Goal: Book appointment/travel/reservation

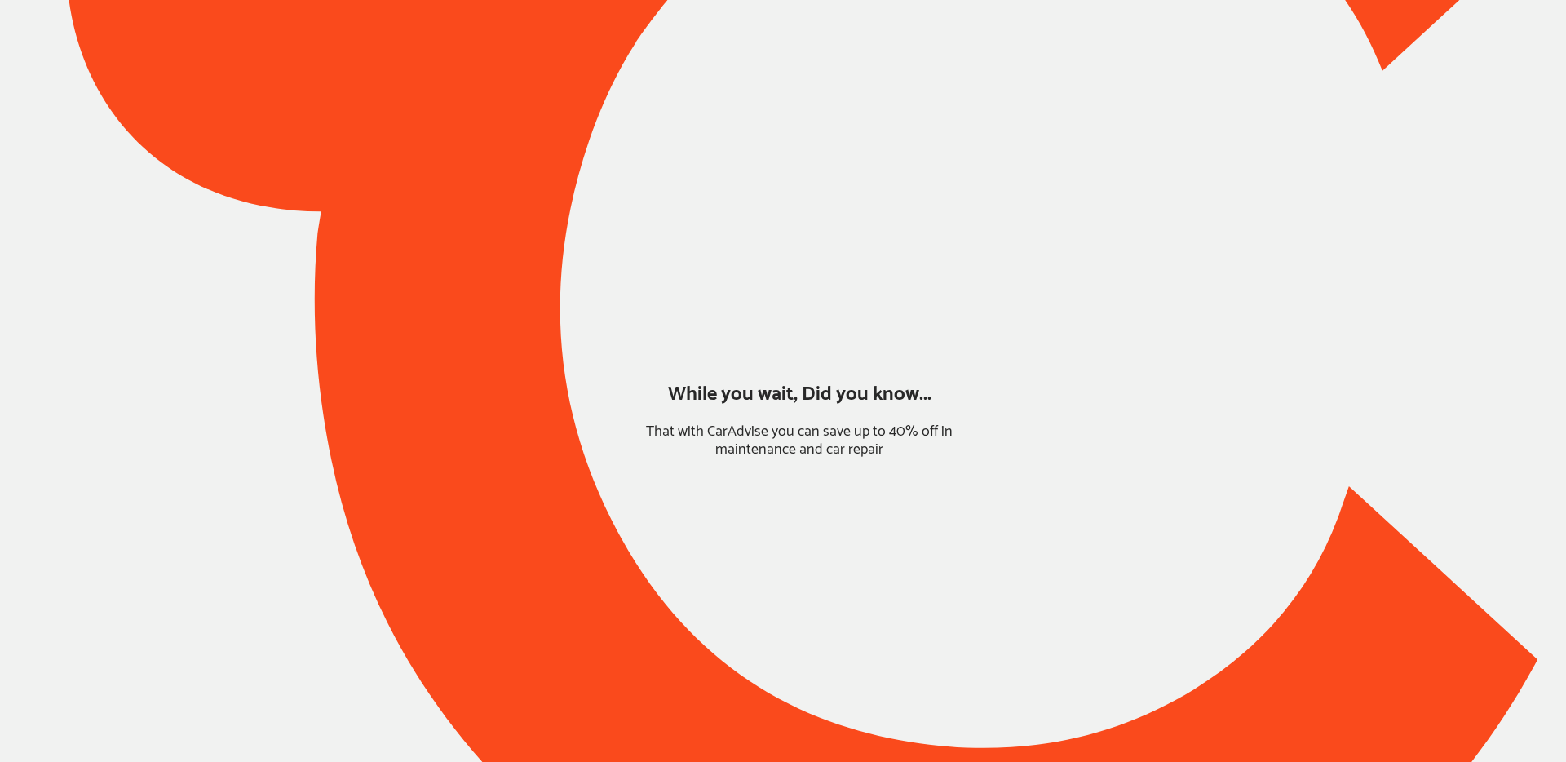
type input "*****"
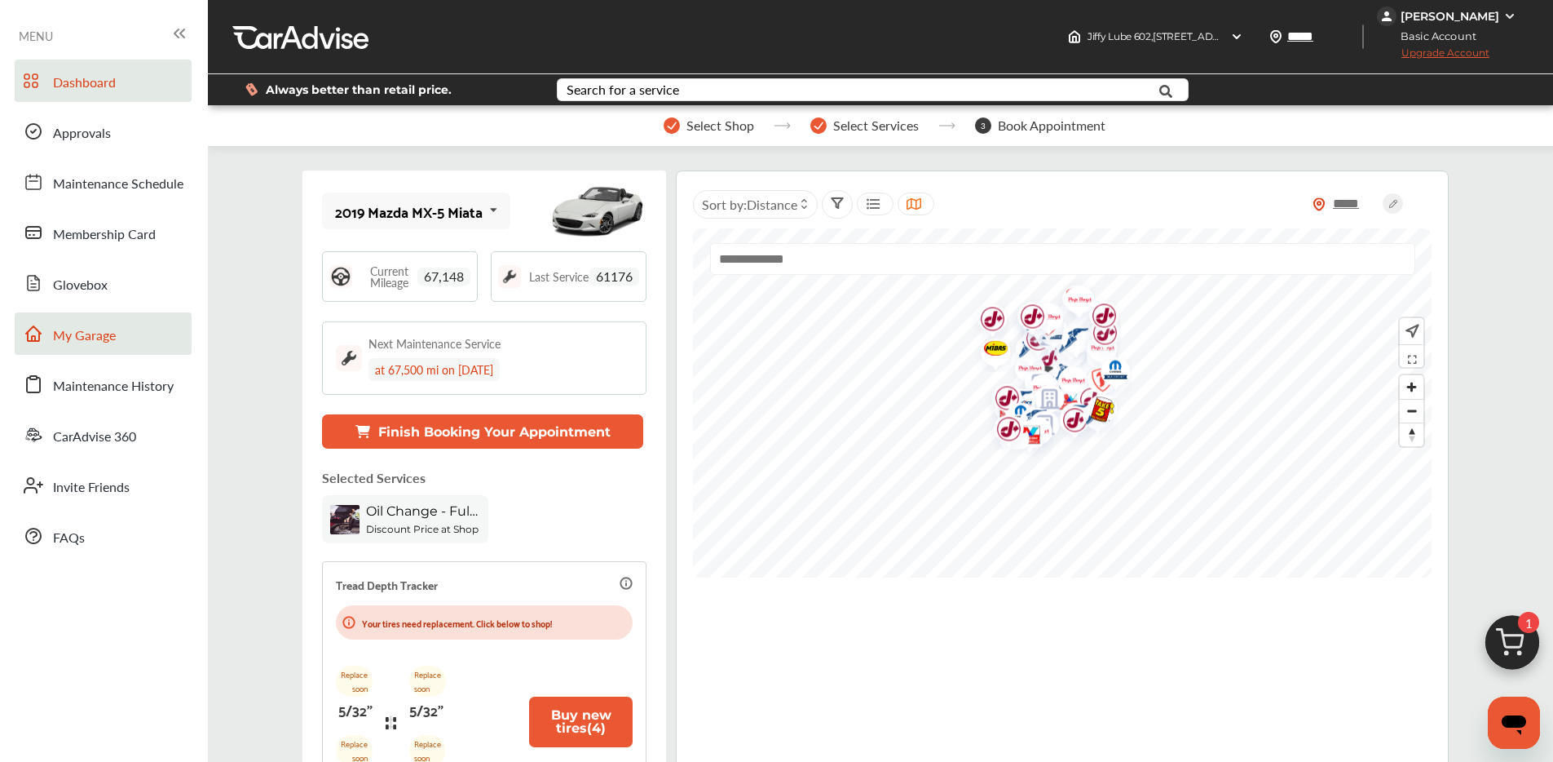
click at [78, 344] on span "My Garage" at bounding box center [84, 335] width 63 height 21
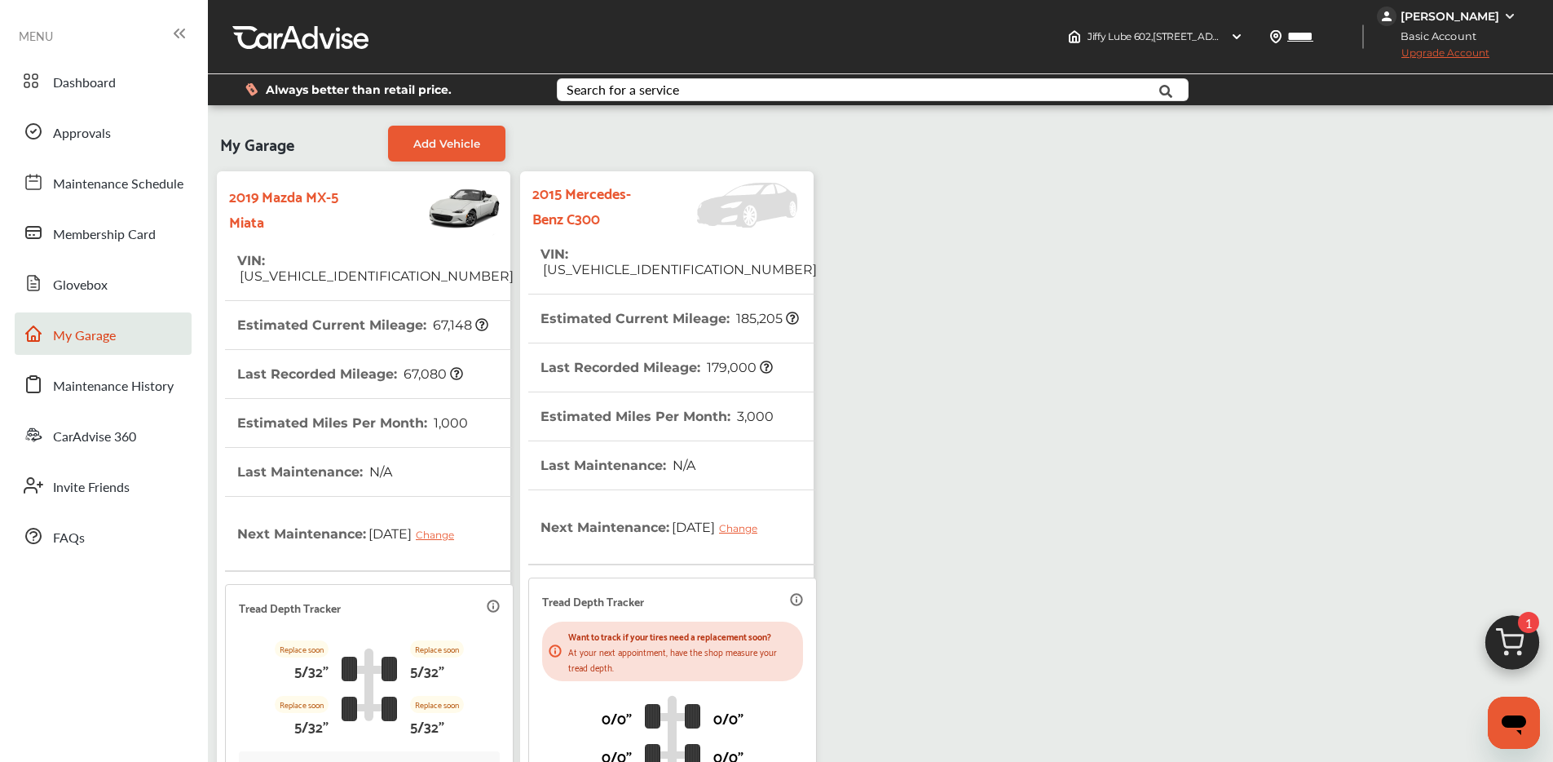
click at [1521, 639] on img at bounding box center [1512, 646] width 78 height 78
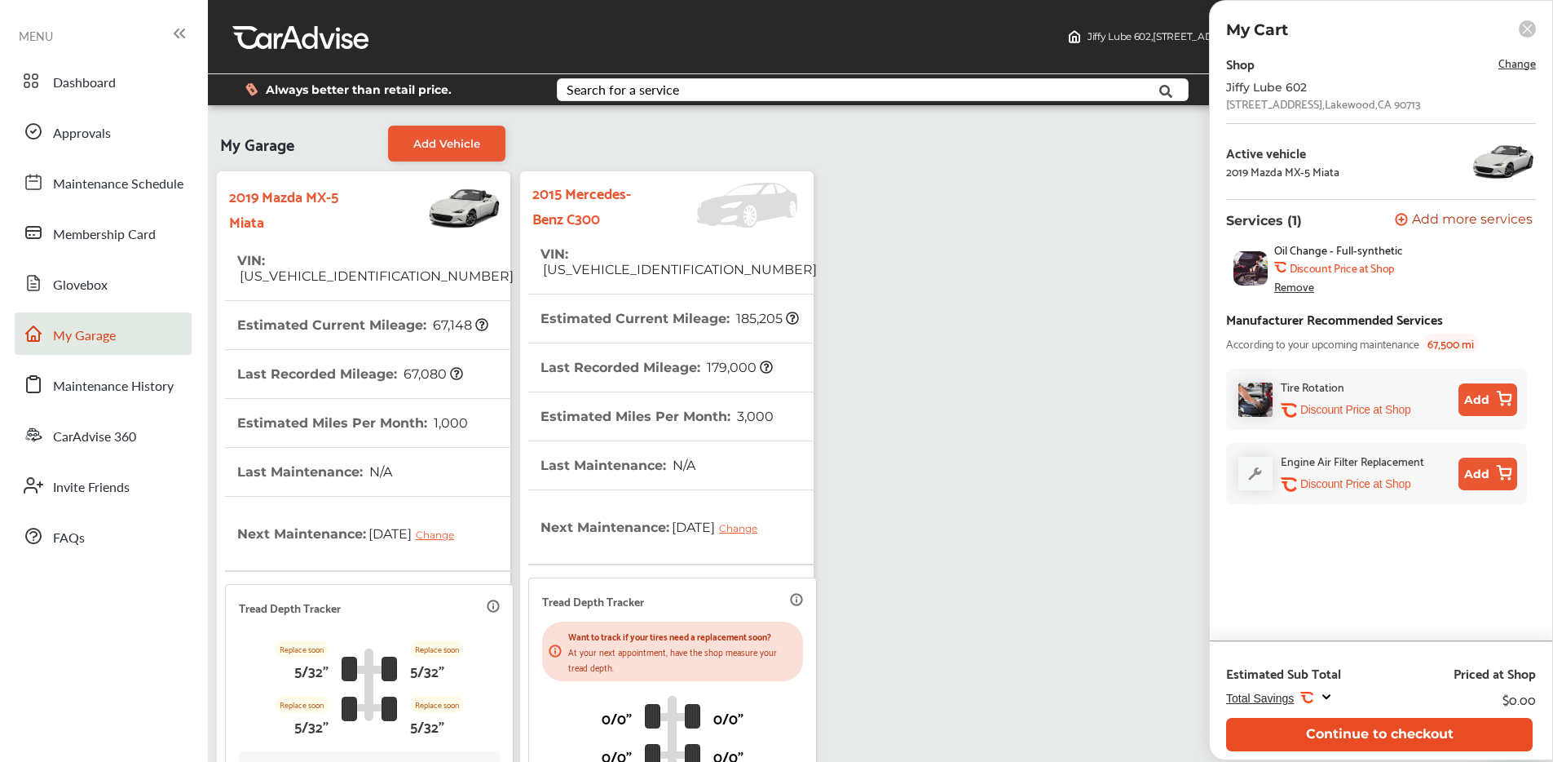
click at [1314, 726] on button "Continue to checkout" at bounding box center [1379, 734] width 307 height 33
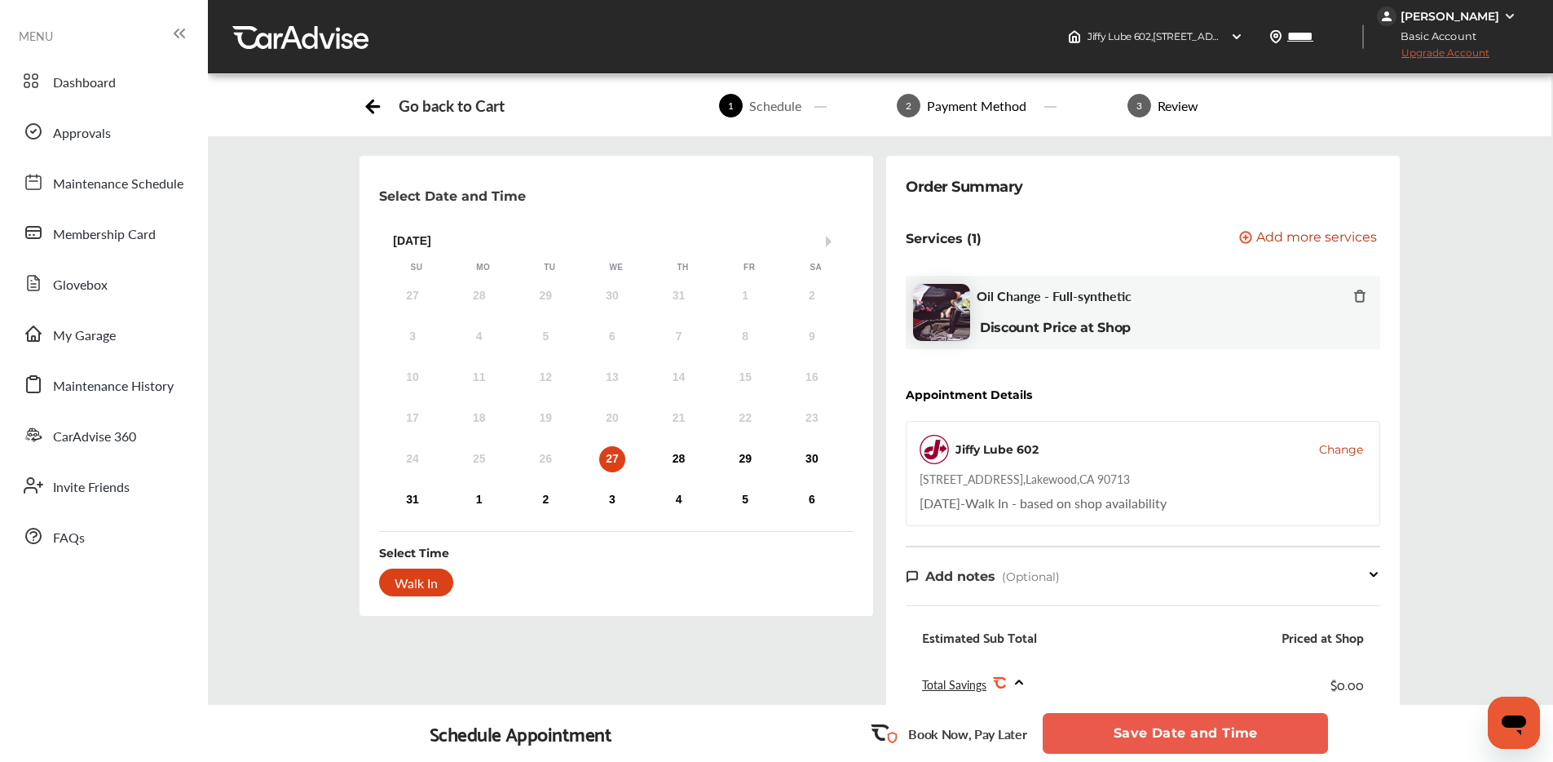
click at [1089, 730] on button "Save Date and Time" at bounding box center [1185, 733] width 285 height 41
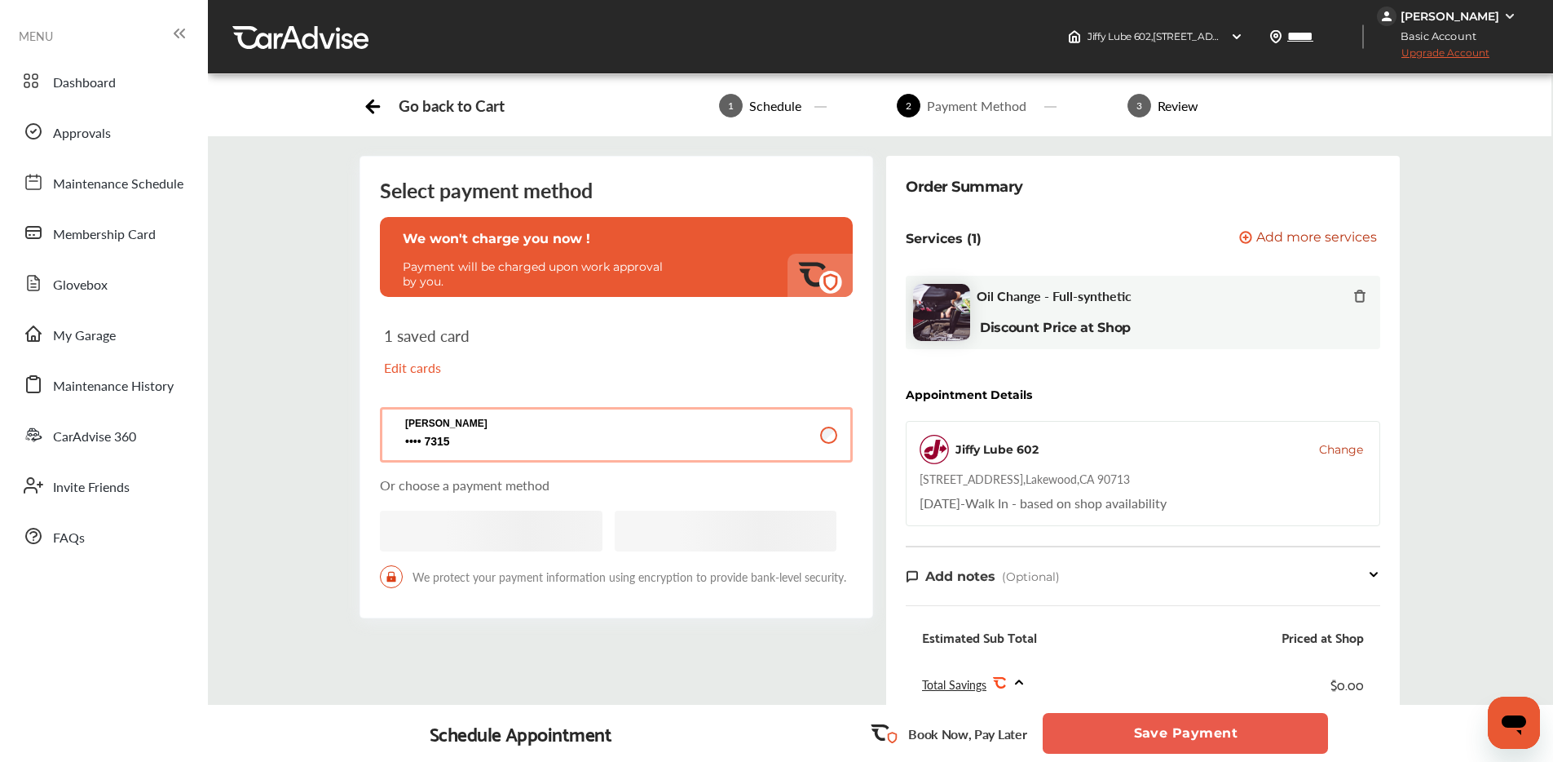
scroll to position [446, 0]
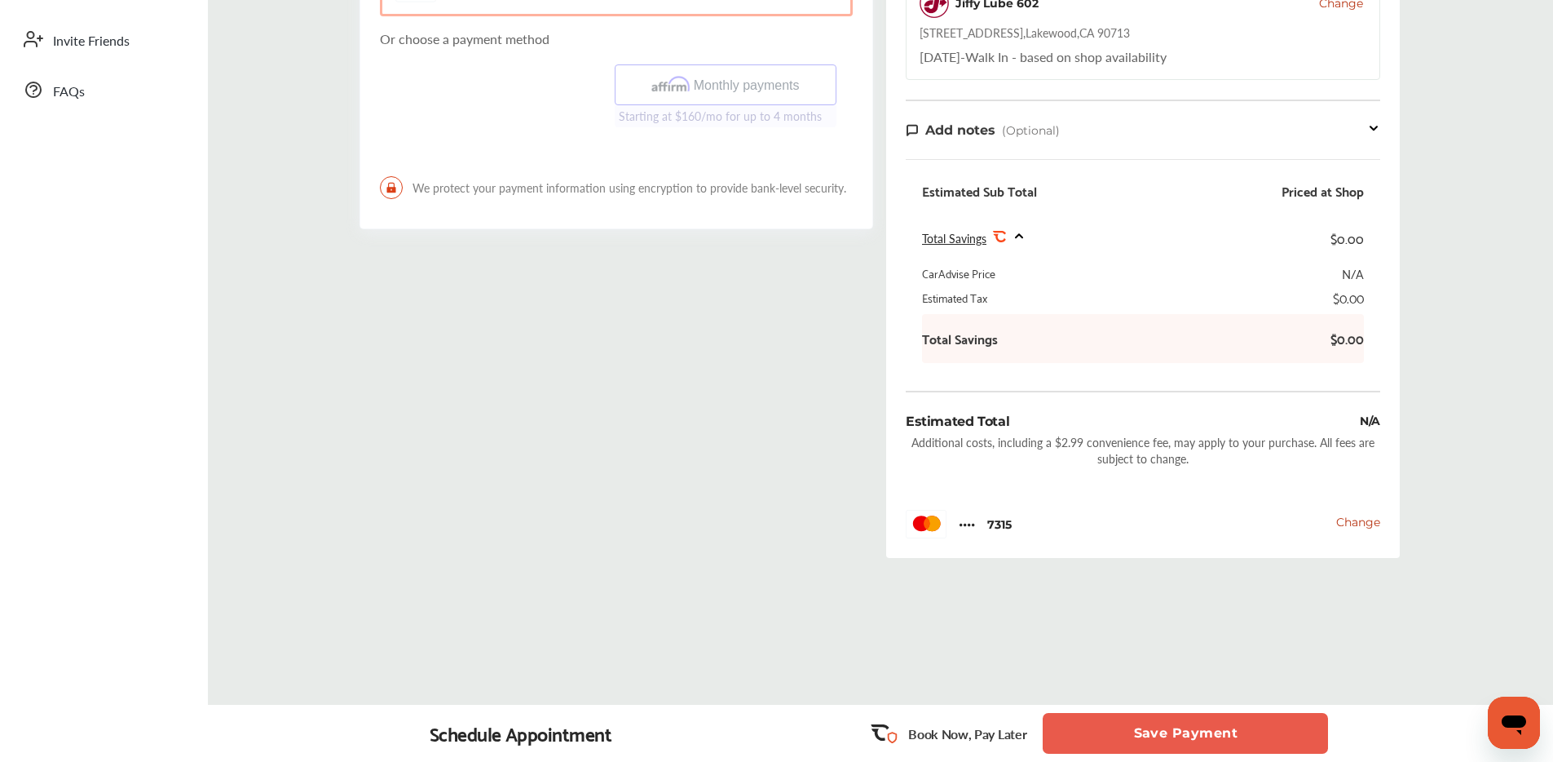
click at [1145, 734] on button "Save Payment" at bounding box center [1185, 733] width 285 height 41
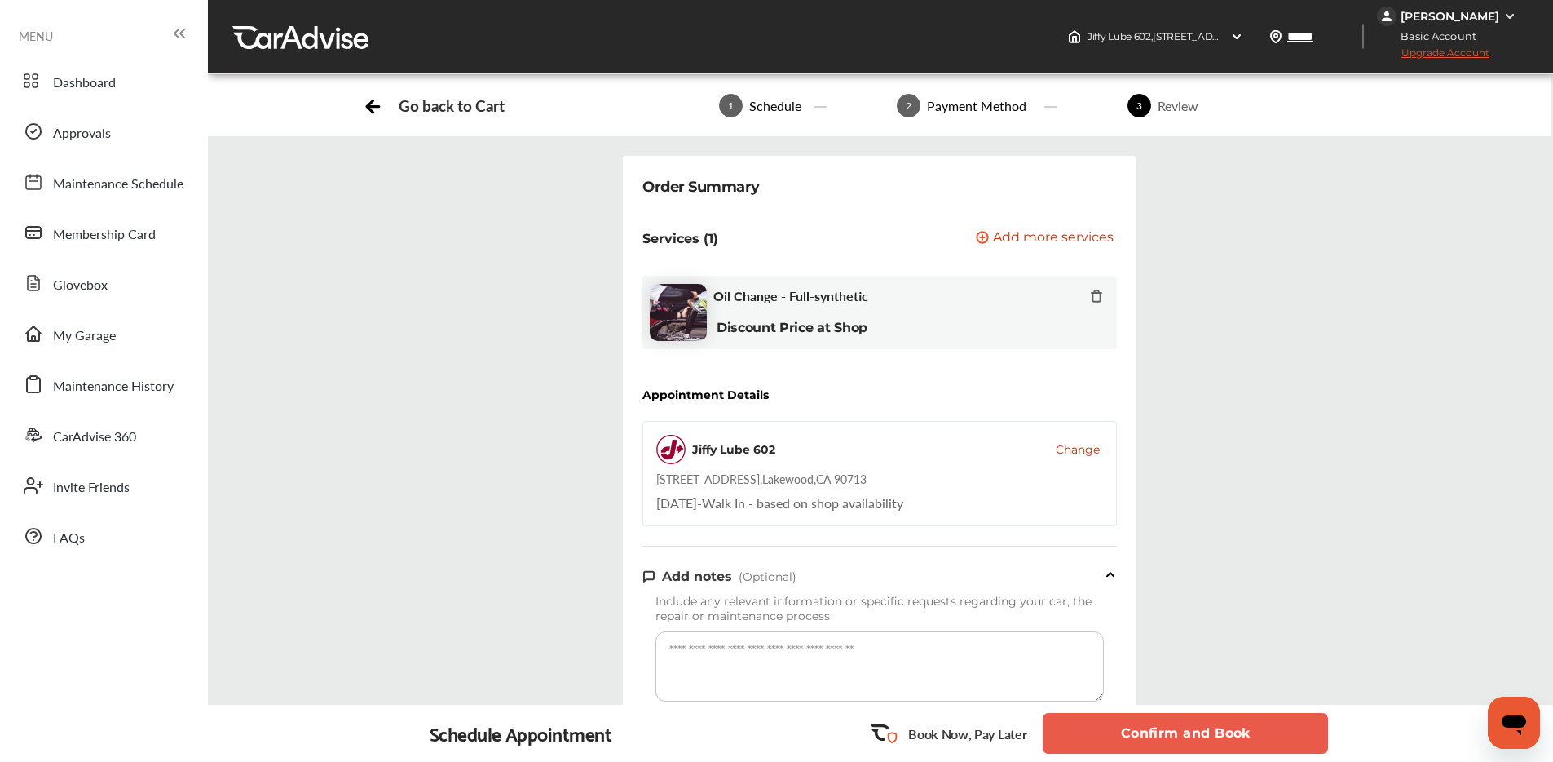
click at [1146, 727] on button "Confirm and Book" at bounding box center [1185, 733] width 285 height 41
